Goal: Task Accomplishment & Management: Use online tool/utility

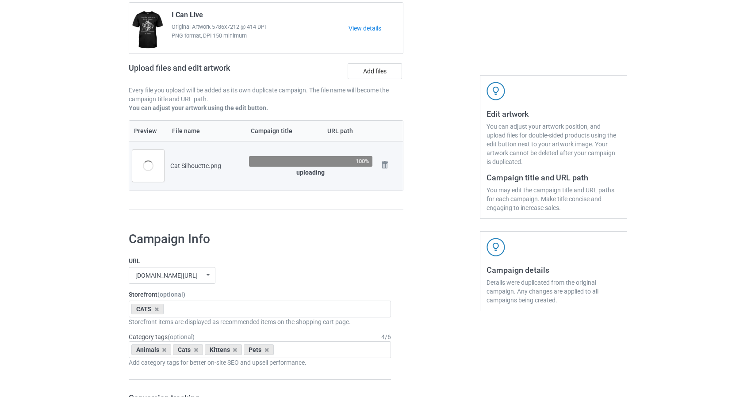
scroll to position [88, 0]
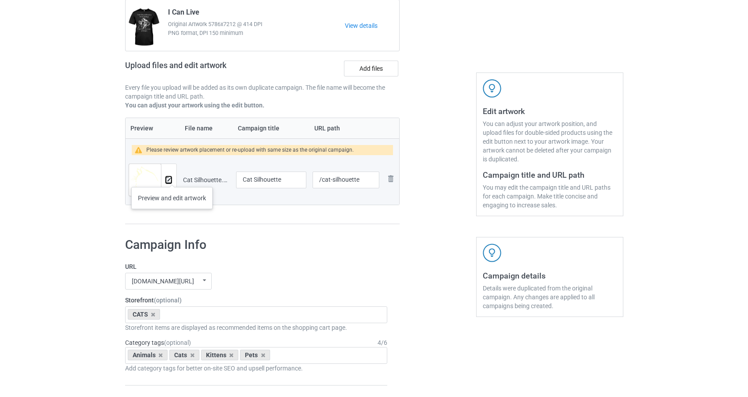
click at [171, 178] on img at bounding box center [169, 180] width 6 height 6
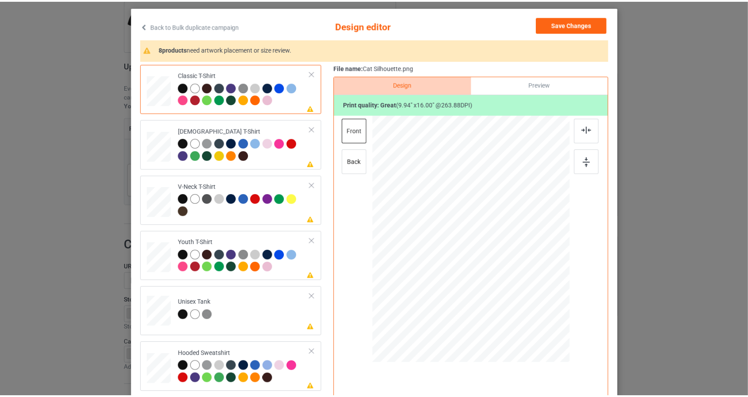
scroll to position [44, 0]
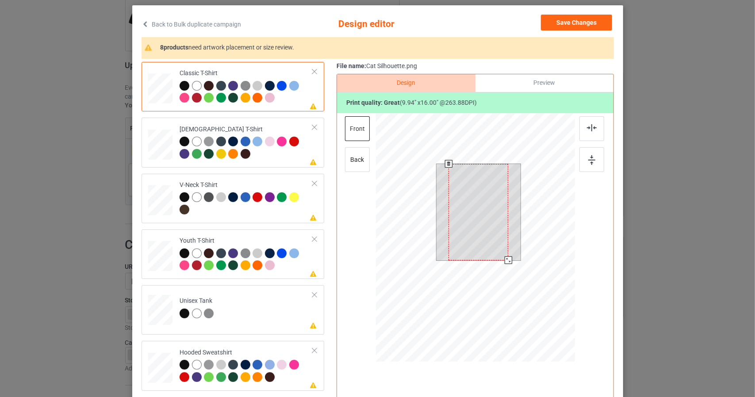
click at [510, 284] on div at bounding box center [474, 238] width 199 height 251
click at [549, 224] on div at bounding box center [474, 238] width 199 height 251
click at [533, 256] on div at bounding box center [474, 238] width 199 height 251
drag, startPoint x: 495, startPoint y: 199, endPoint x: 436, endPoint y: 197, distance: 58.9
click at [436, 197] on div at bounding box center [457, 198] width 42 height 68
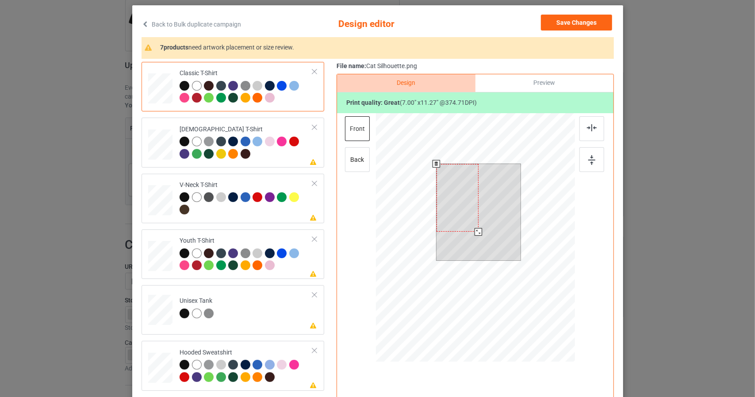
click at [513, 284] on div at bounding box center [474, 238] width 199 height 251
drag, startPoint x: 473, startPoint y: 229, endPoint x: 481, endPoint y: 243, distance: 16.0
click at [481, 243] on div at bounding box center [478, 212] width 84 height 96
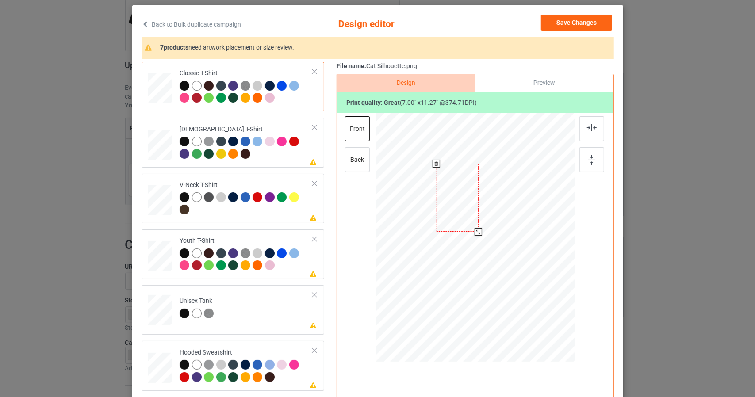
drag, startPoint x: 477, startPoint y: 232, endPoint x: 618, endPoint y: 160, distance: 158.2
click at [511, 258] on div at bounding box center [478, 212] width 84 height 96
click at [587, 130] on img at bounding box center [592, 127] width 10 height 7
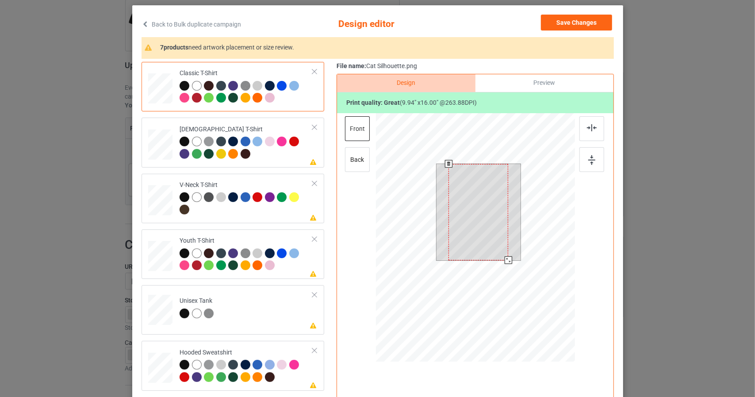
click at [521, 289] on div at bounding box center [474, 238] width 199 height 251
drag, startPoint x: 481, startPoint y: 214, endPoint x: 485, endPoint y: 215, distance: 4.6
click at [485, 215] on div at bounding box center [483, 212] width 60 height 96
drag, startPoint x: 485, startPoint y: 214, endPoint x: 493, endPoint y: 215, distance: 7.7
click at [493, 215] on div at bounding box center [485, 212] width 60 height 96
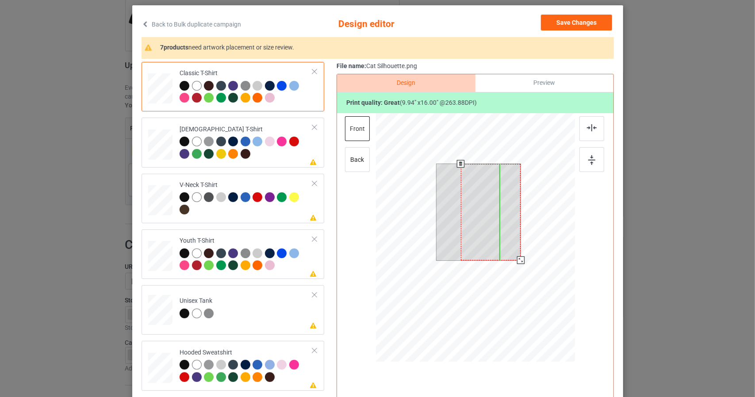
drag, startPoint x: 492, startPoint y: 214, endPoint x: 506, endPoint y: 218, distance: 14.0
click at [506, 218] on div at bounding box center [490, 212] width 60 height 96
drag, startPoint x: 505, startPoint y: 211, endPoint x: 489, endPoint y: 209, distance: 16.5
click at [489, 209] on div at bounding box center [483, 198] width 42 height 68
click at [514, 308] on div at bounding box center [474, 238] width 199 height 251
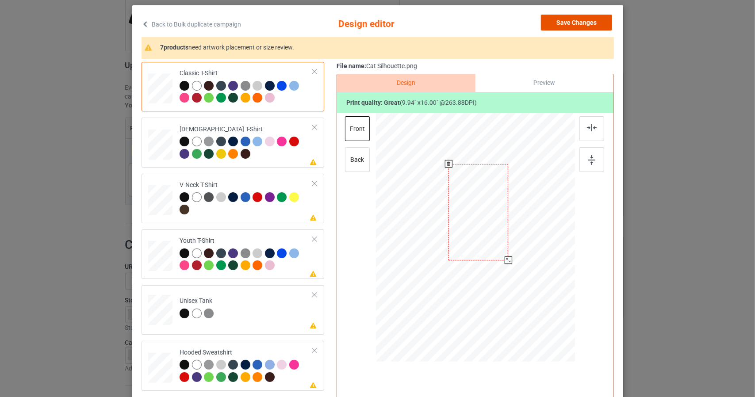
click at [582, 24] on button "Save Changes" at bounding box center [576, 23] width 71 height 16
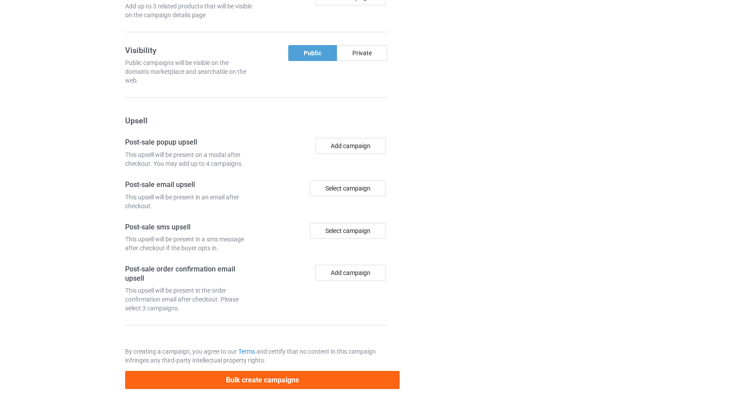
scroll to position [741, 0]
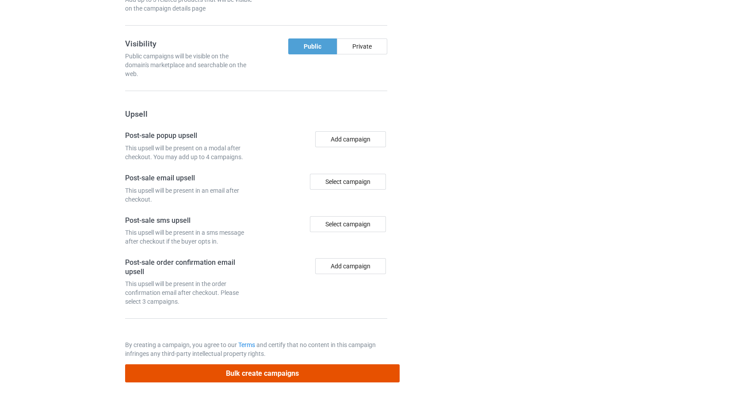
click at [382, 369] on button "Bulk create campaigns" at bounding box center [262, 373] width 275 height 18
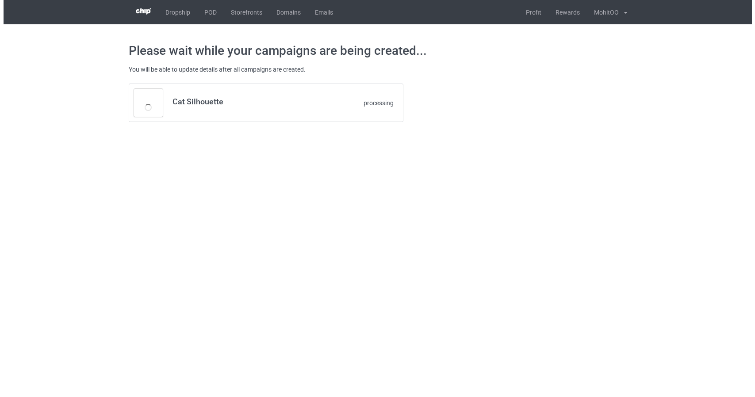
scroll to position [0, 0]
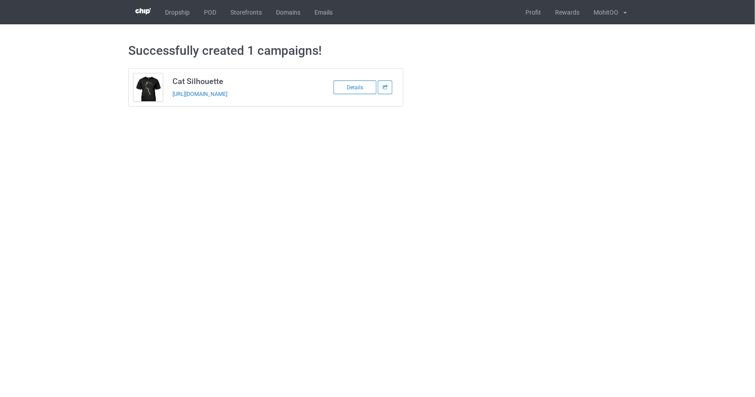
drag, startPoint x: 292, startPoint y: 95, endPoint x: 170, endPoint y: 96, distance: 122.0
click at [170, 96] on td "Cat Silhouette [URL][DOMAIN_NAME]" at bounding box center [242, 88] width 149 height 38
copy link "[URL][DOMAIN_NAME]"
drag, startPoint x: 287, startPoint y: 169, endPoint x: 278, endPoint y: 147, distance: 23.7
click at [287, 169] on body "Dropship POD Storefronts Domains Emails Profit Rewards MohitOO Settings Logout …" at bounding box center [377, 198] width 755 height 397
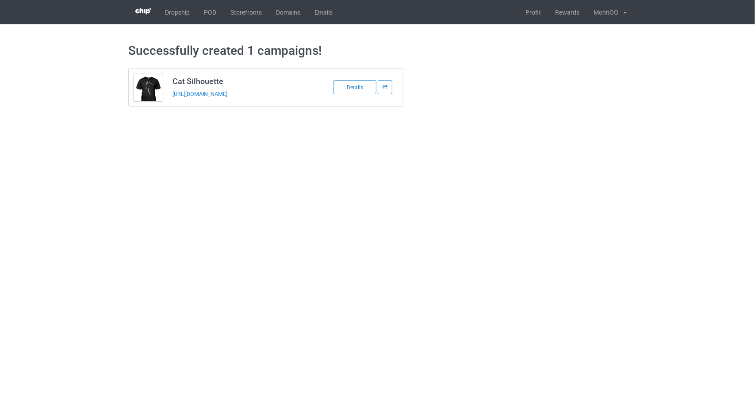
click at [208, 80] on h3 "Cat Silhouette" at bounding box center [242, 81] width 140 height 10
copy h3 "Cat Silhouette"
click at [248, 165] on body "Dropship POD Storefronts Domains Emails Profit Rewards MohitOO Settings Logout …" at bounding box center [377, 198] width 755 height 397
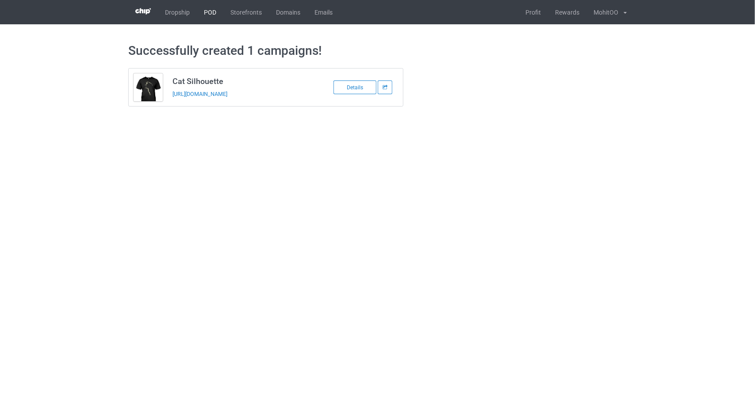
click at [213, 11] on link "POD" at bounding box center [210, 12] width 27 height 24
